Goal: Communication & Community: Participate in discussion

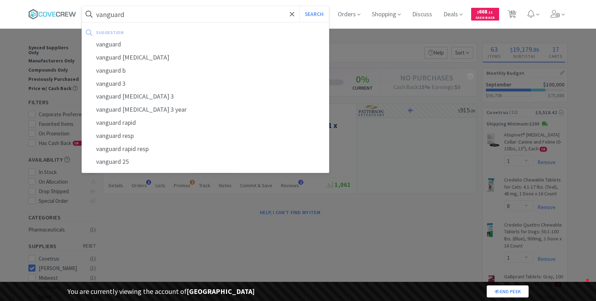
select select "1"
select select "8"
select select "1"
select select "2"
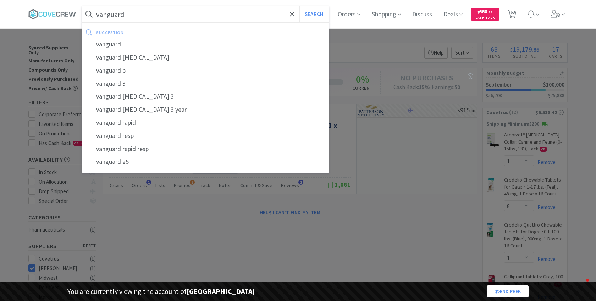
select select "1"
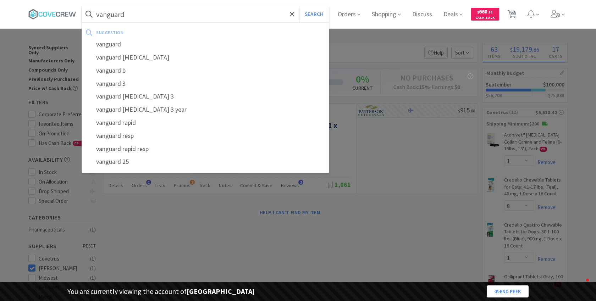
select select "1"
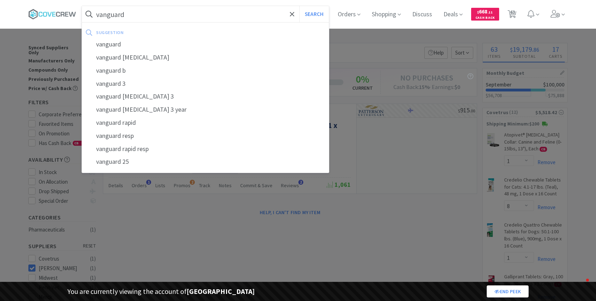
select select "1"
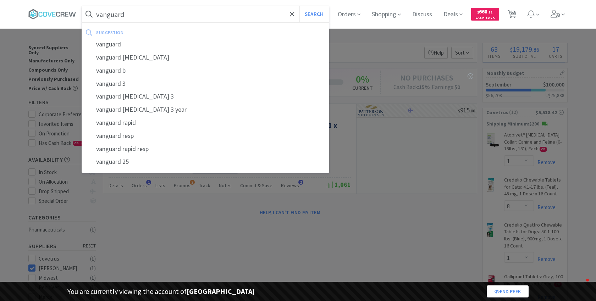
select select "1"
select select "2"
select select "1"
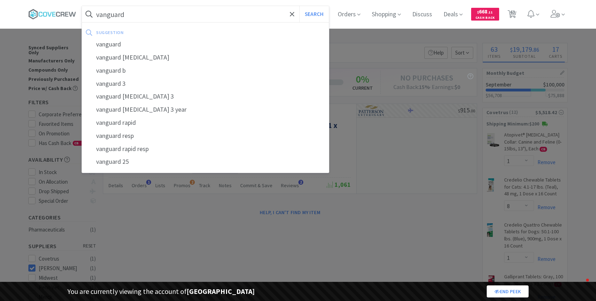
select select "1"
select select "5"
select select "2"
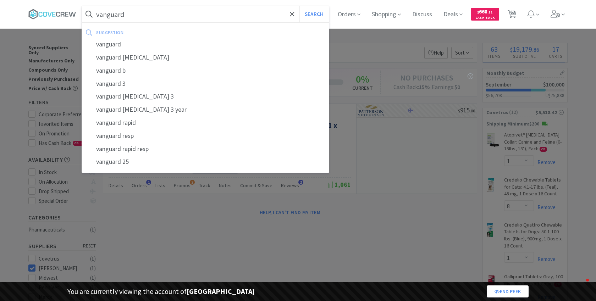
select select "1"
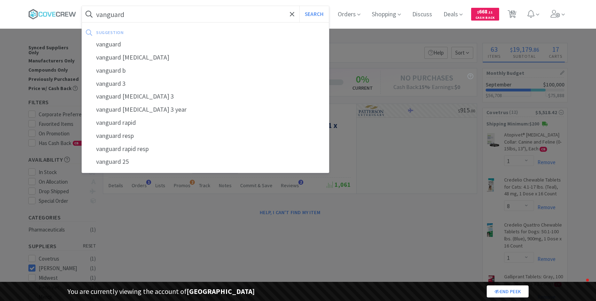
select select "1"
select select "2"
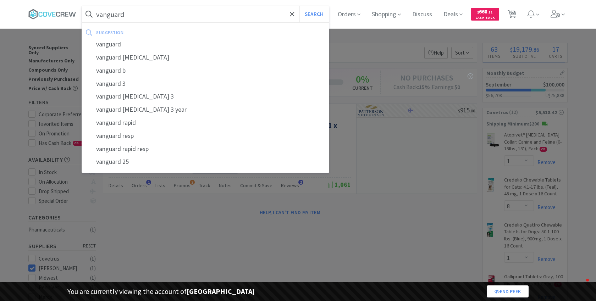
select select "4"
select select "3"
select select "1"
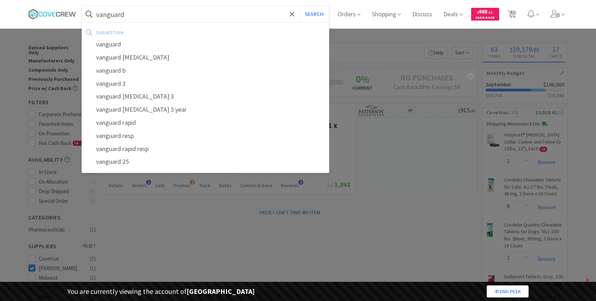
select select "1"
select select "3"
select select "2"
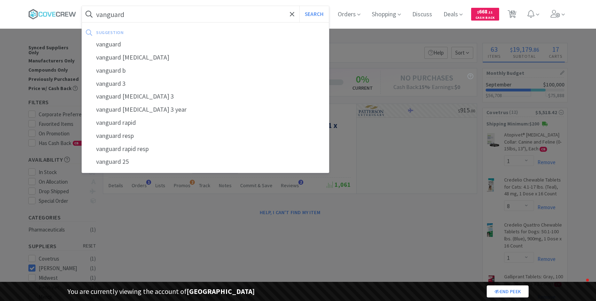
select select "2"
select select "1"
select select "2"
select select "25"
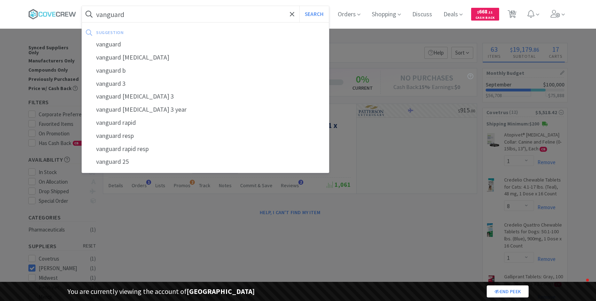
select select "1"
select select "5"
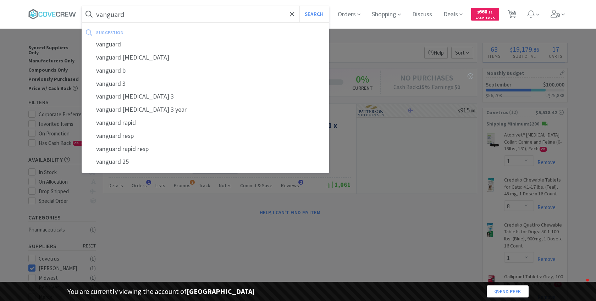
select select "5"
select select "2"
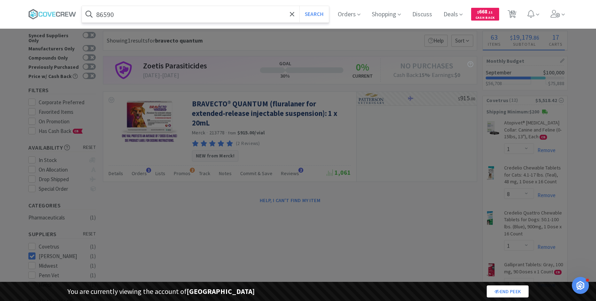
type input "86590"
click at [300, 6] on button "Search" at bounding box center [314, 14] width 29 height 16
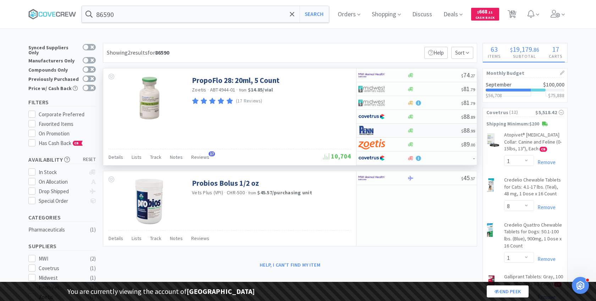
click at [382, 130] on img at bounding box center [372, 130] width 27 height 11
select select "1"
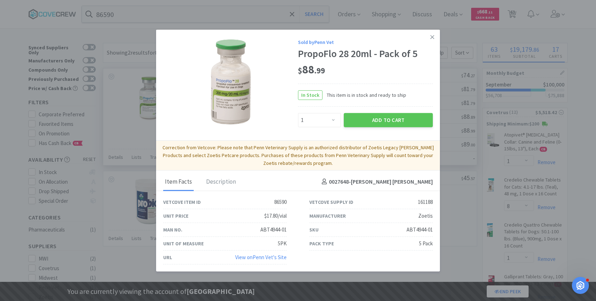
click at [418, 203] on div "161188" at bounding box center [425, 202] width 15 height 9
copy div "161188"
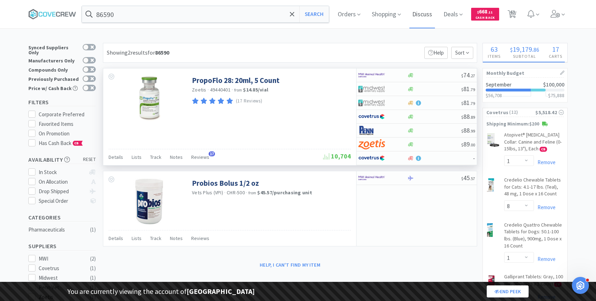
click at [428, 12] on span "Discuss" at bounding box center [423, 14] width 26 height 28
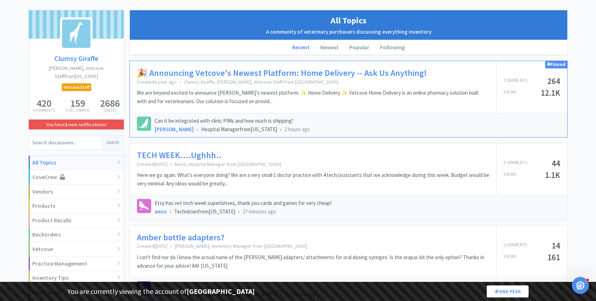
scroll to position [56, 0]
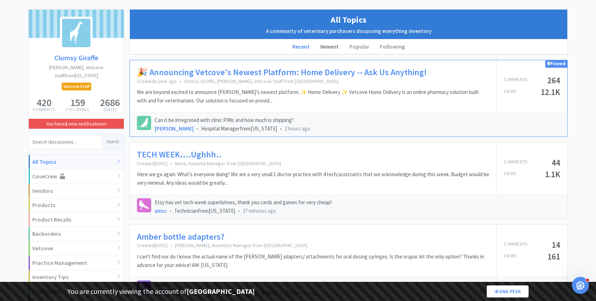
click at [327, 51] on li "Newest" at bounding box center [329, 46] width 29 height 15
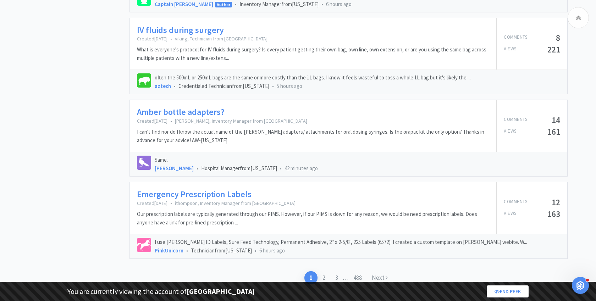
scroll to position [1045, 0]
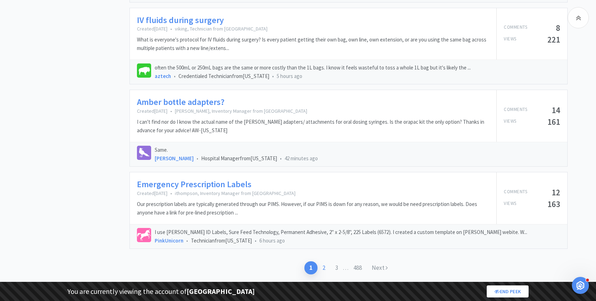
click at [325, 262] on link "2" at bounding box center [324, 268] width 13 height 13
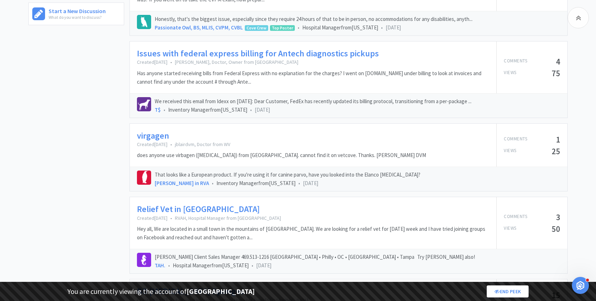
scroll to position [561, 0]
